Goal: Information Seeking & Learning: Learn about a topic

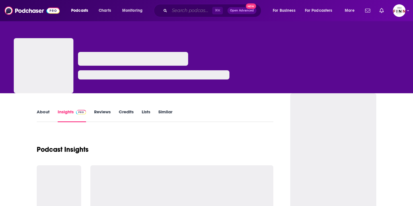
click at [171, 7] on input "Search podcasts, credits, & more..." at bounding box center [190, 10] width 43 height 9
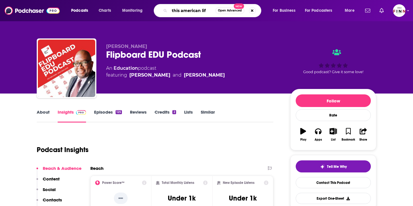
type input "this american life"
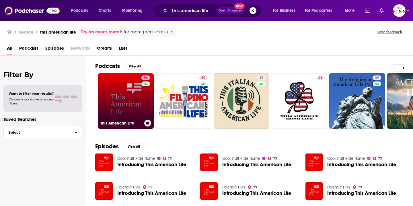
click at [144, 100] on div "94" at bounding box center [146, 97] width 10 height 44
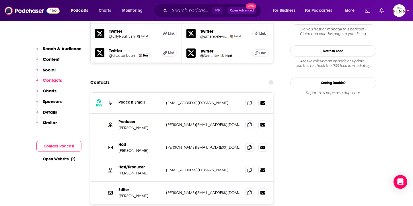
scroll to position [592, 0]
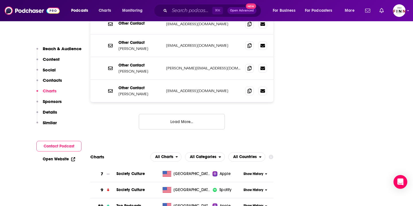
scroll to position [802, 0]
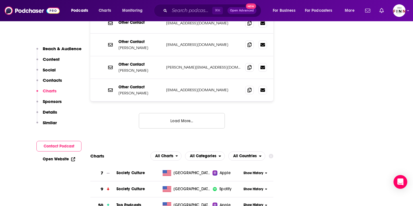
click at [178, 113] on button "Load More..." at bounding box center [182, 120] width 86 height 15
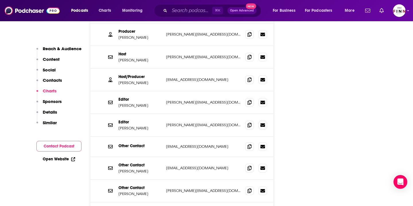
scroll to position [684, 0]
